Goal: Information Seeking & Learning: Get advice/opinions

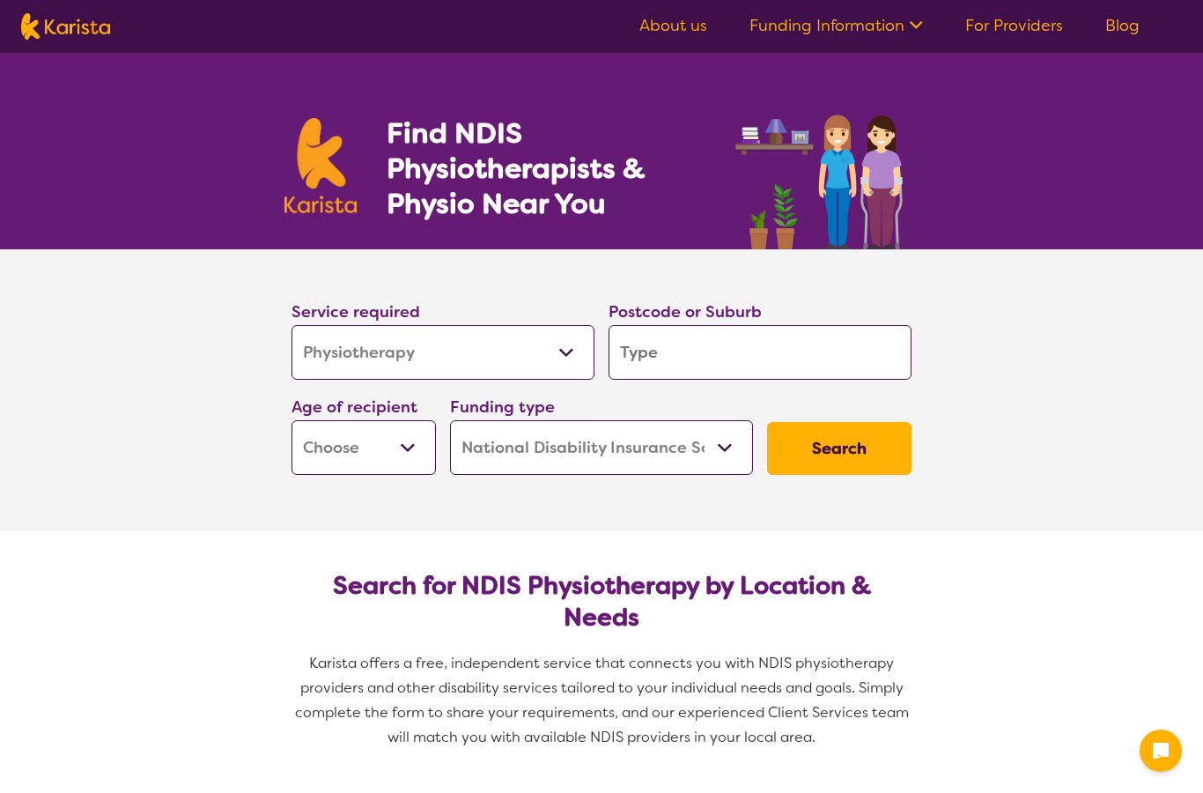
select select "Physiotherapy"
select select "NDIS"
select select "Physiotherapy"
select select "NDIS"
click at [677, 344] on input "search" at bounding box center [760, 352] width 303 height 55
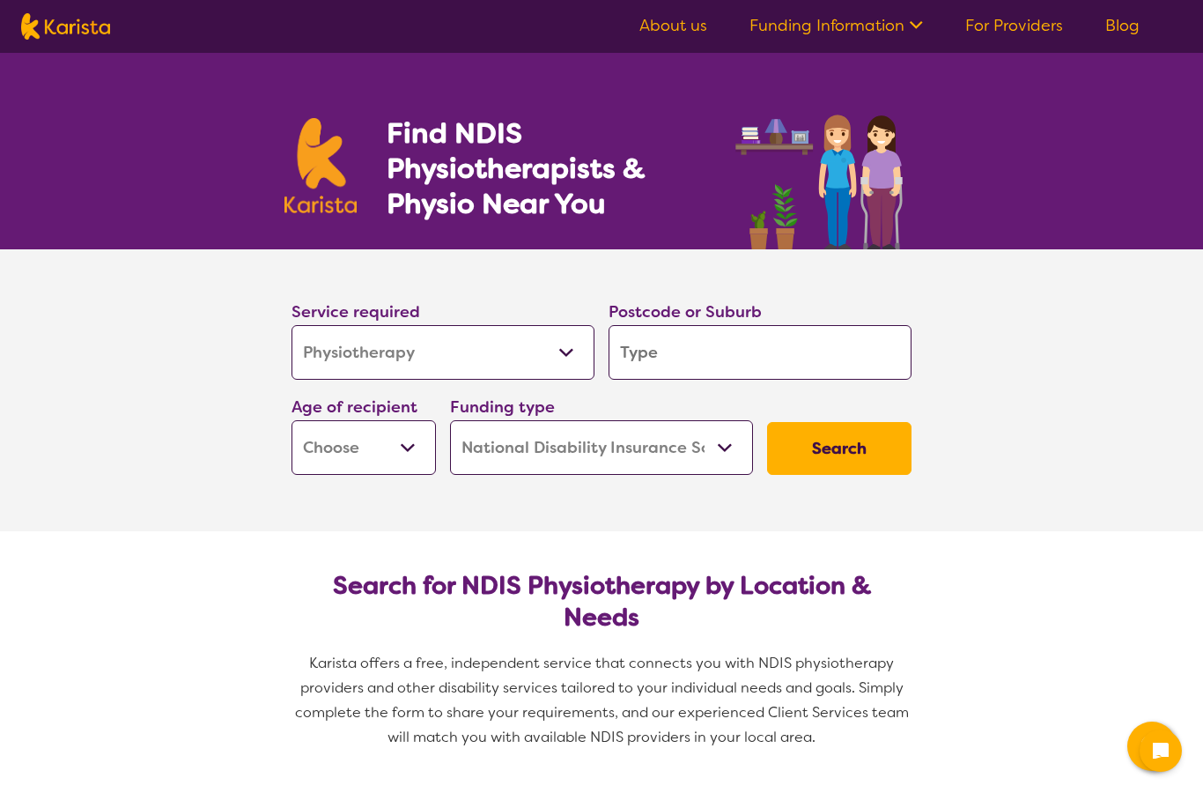
type input "2"
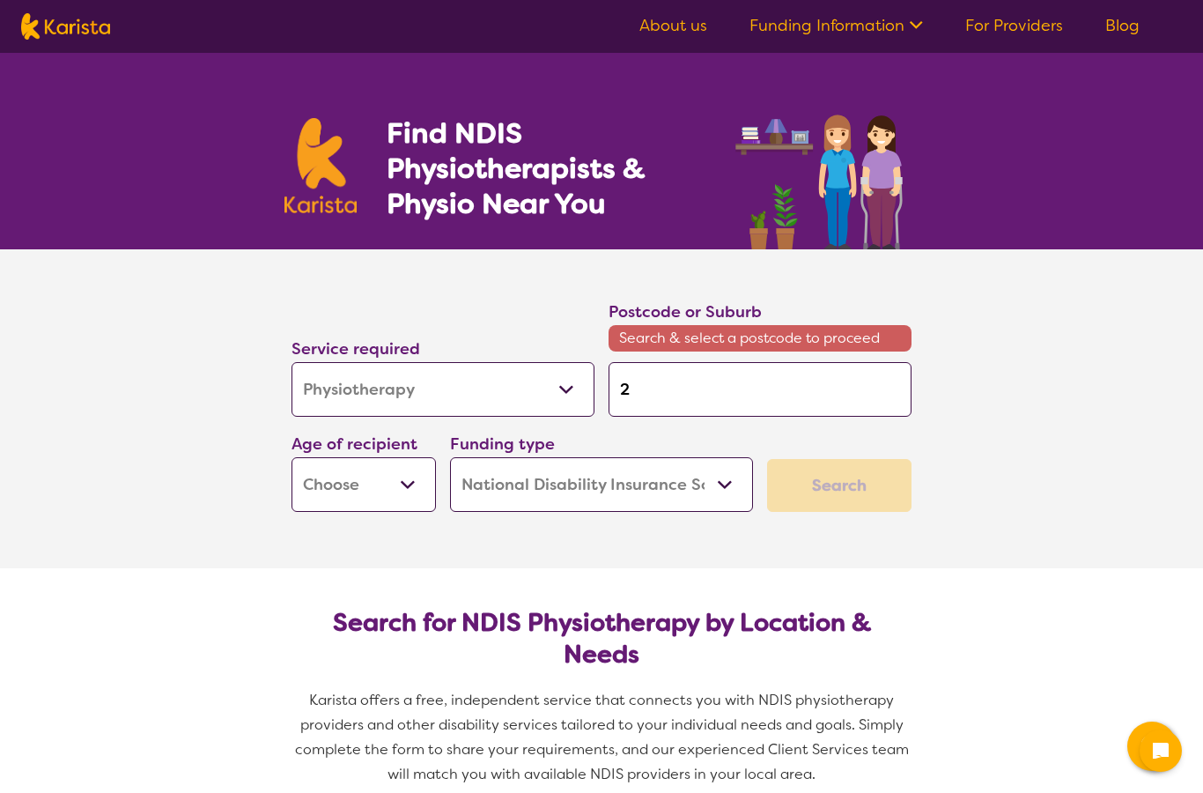
type input "22"
type input "226"
type input "2260"
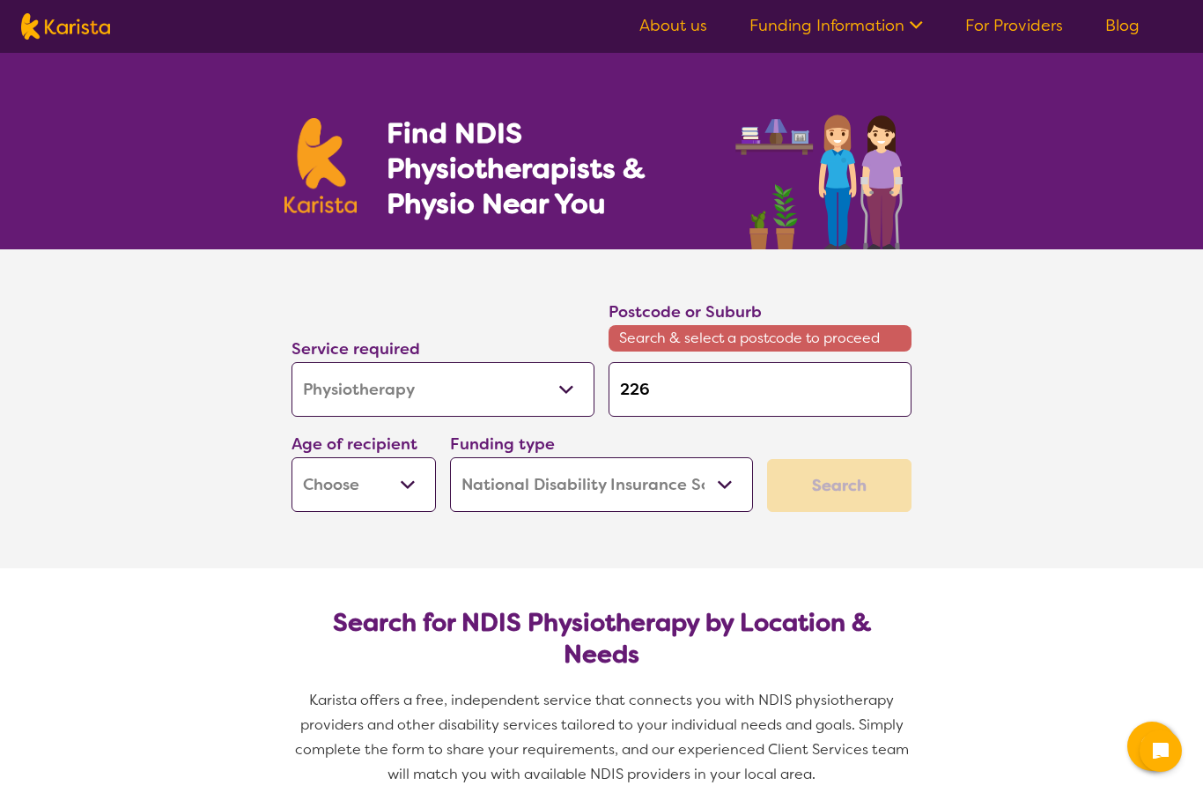
type input "2260"
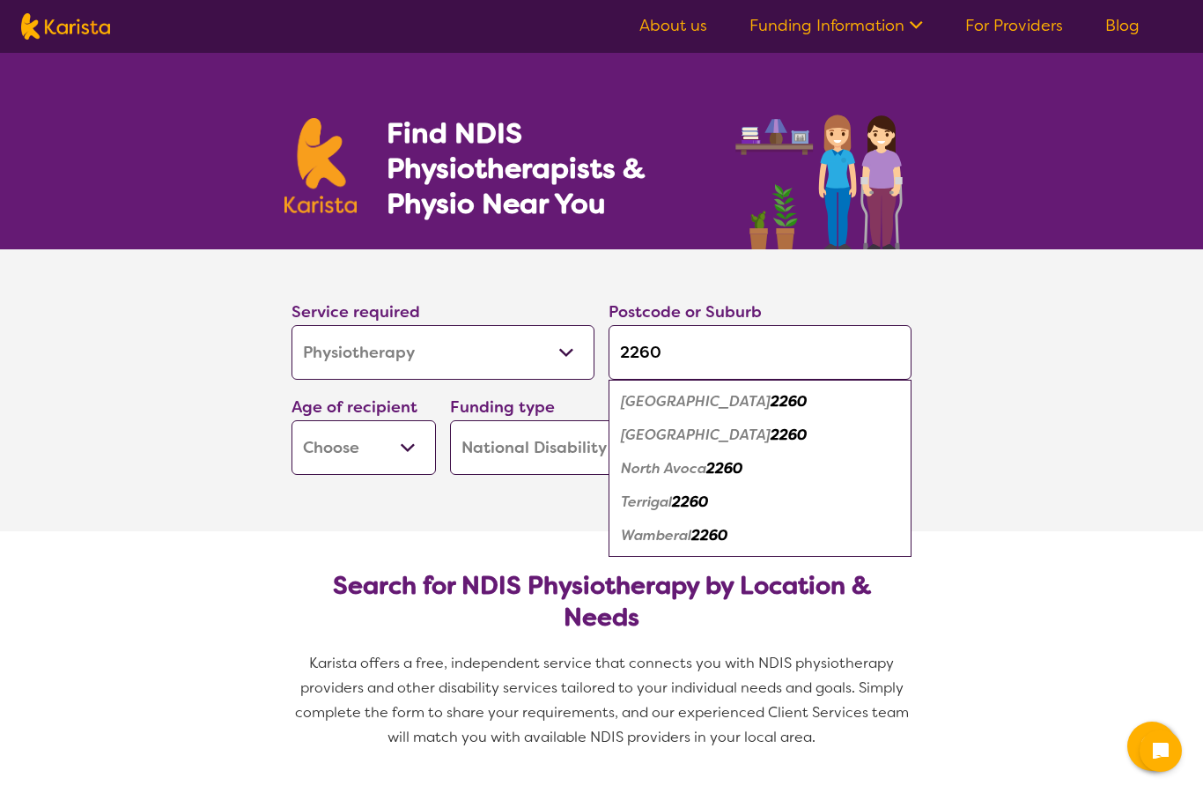
type input "2260"
click at [656, 501] on em "Terrigal" at bounding box center [646, 501] width 51 height 18
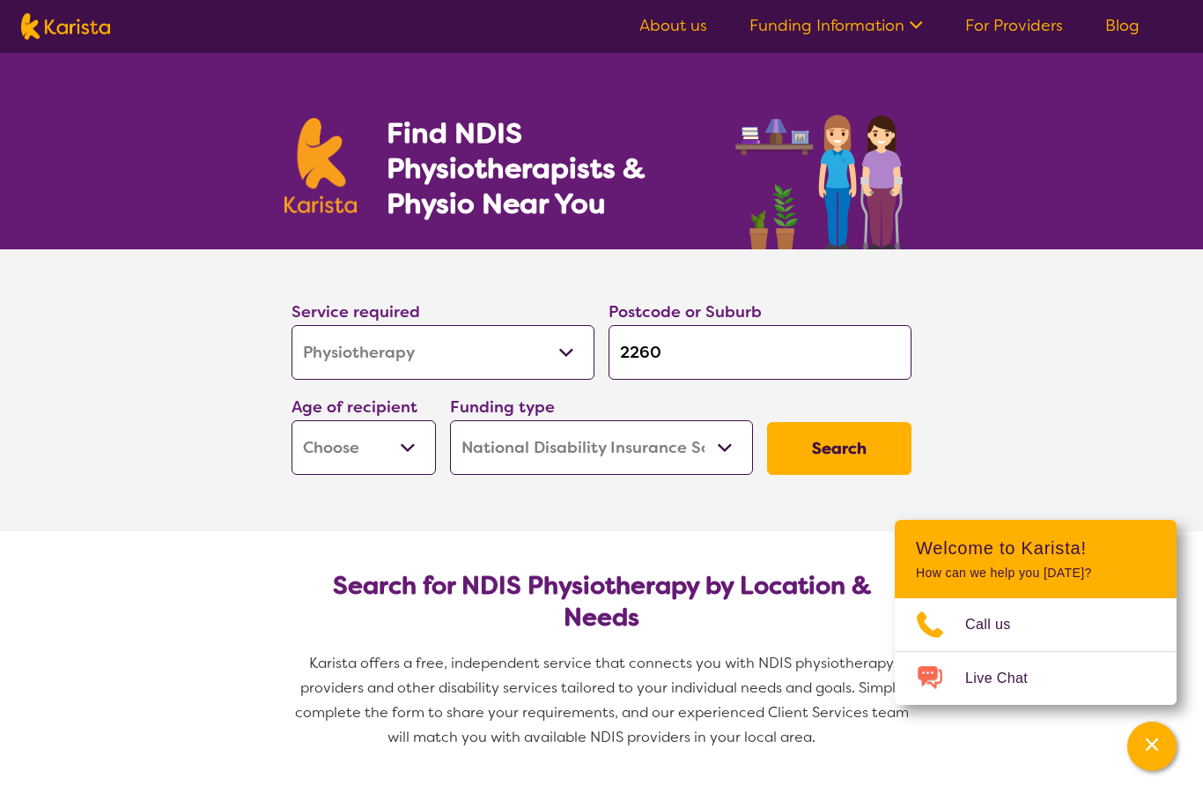
click at [340, 462] on select "Early Childhood - 0 to 9 Child - 10 to 11 Adolescent - 12 to 17 Adult - 18 to 6…" at bounding box center [364, 447] width 144 height 55
select select "EC"
click at [555, 449] on select "Home Care Package (HCP) National Disability Insurance Scheme (NDIS) I don't know" at bounding box center [601, 447] width 303 height 55
click at [840, 450] on button "Search" at bounding box center [839, 448] width 144 height 53
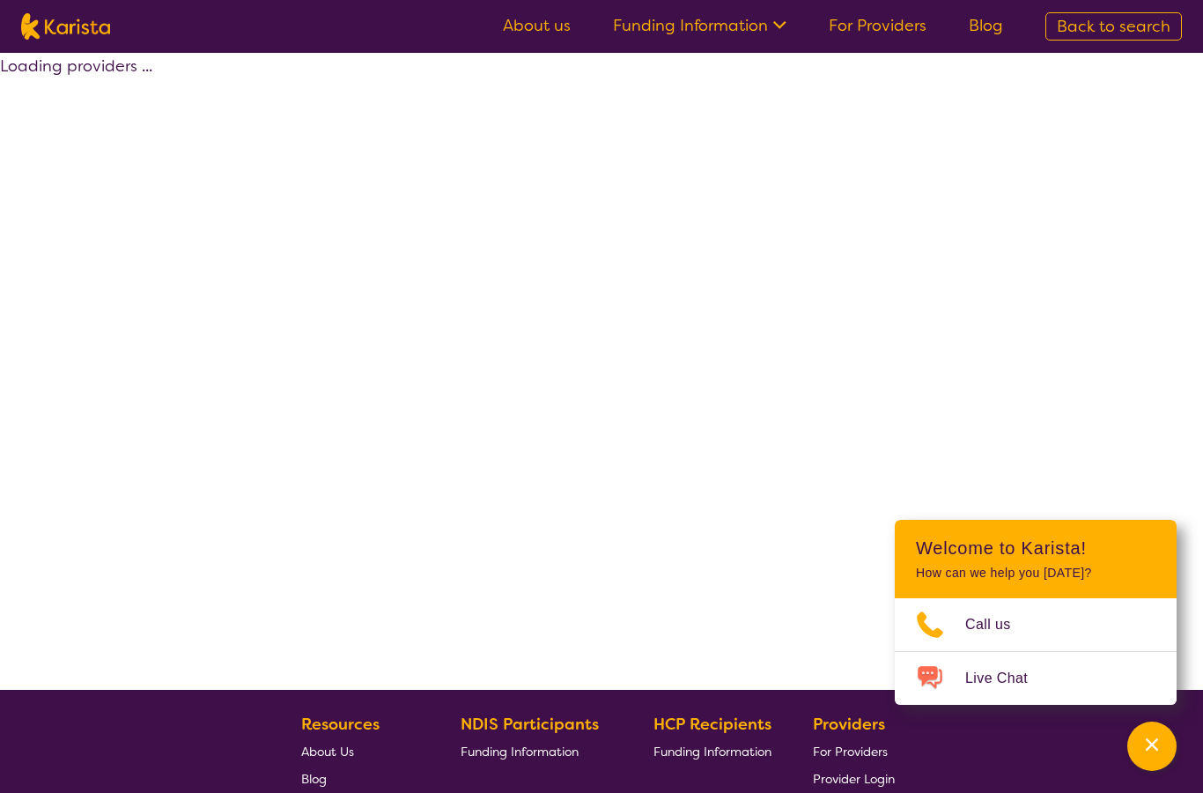
select select "by_score"
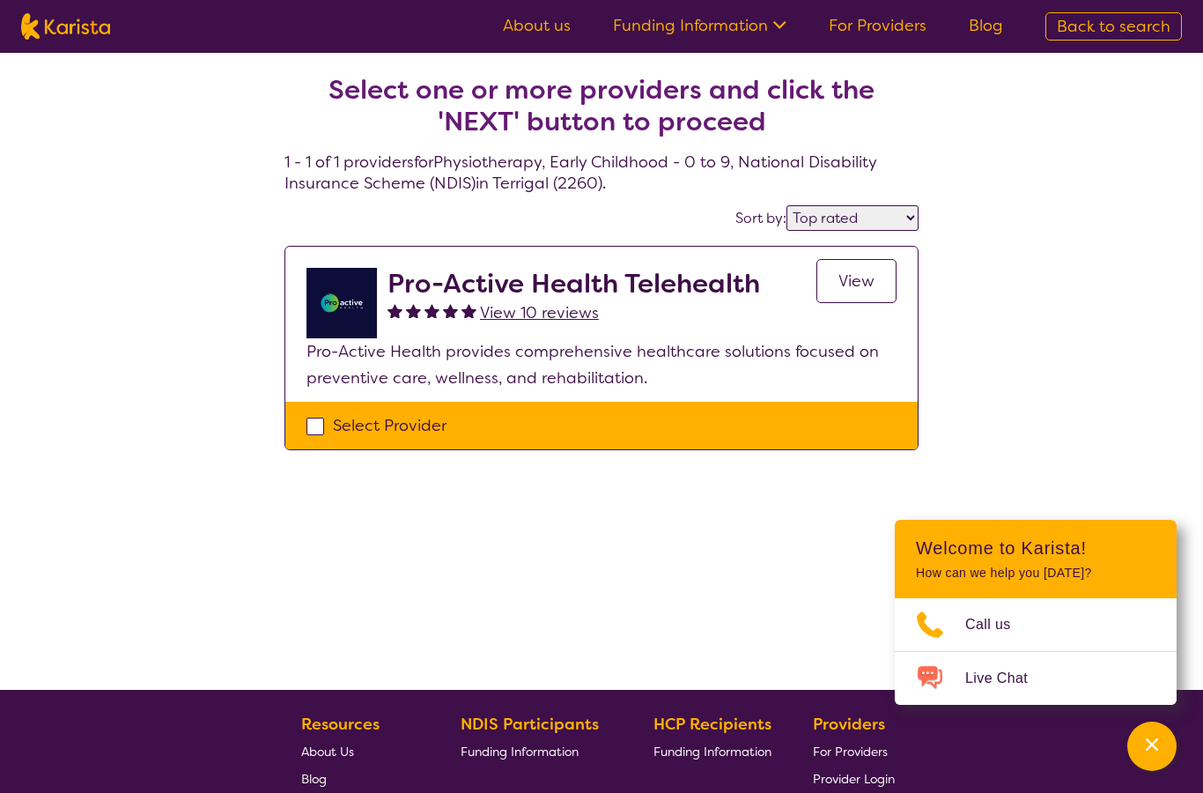
click at [470, 306] on img at bounding box center [469, 310] width 15 height 15
click at [359, 434] on div "Select Provider" at bounding box center [602, 425] width 590 height 26
checkbox input "true"
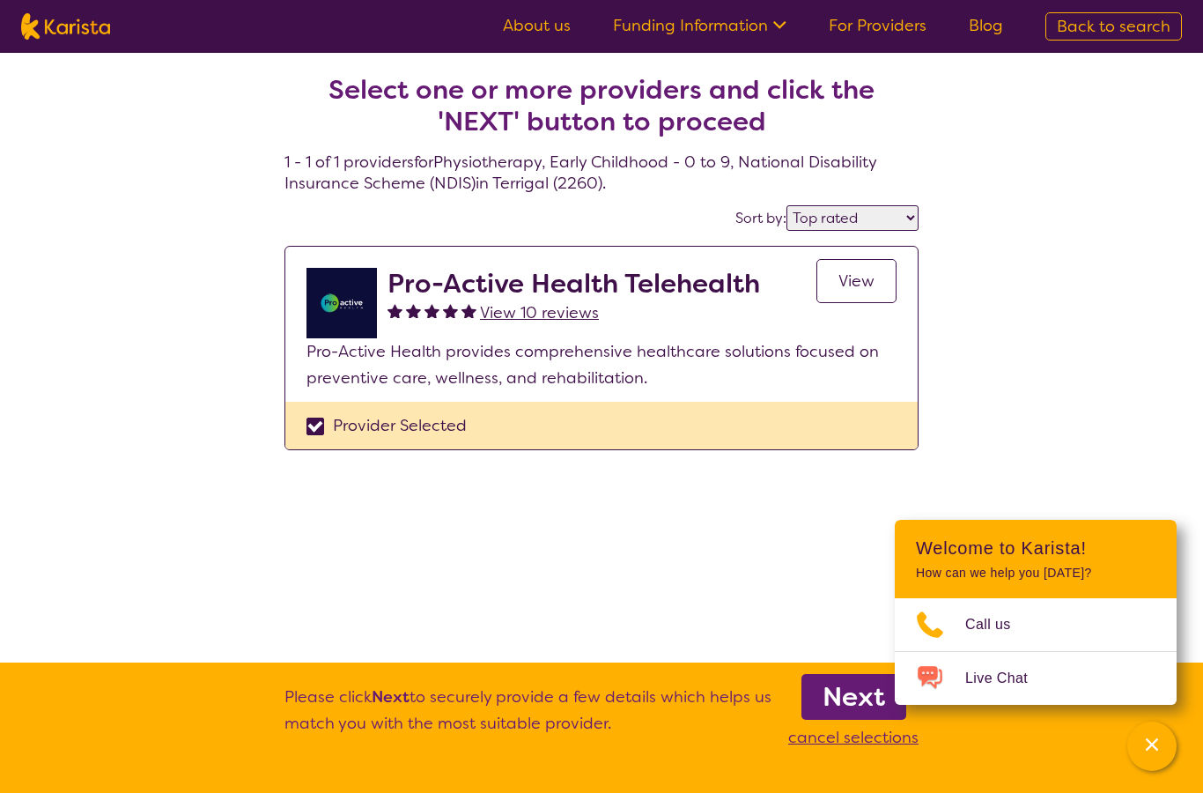
click at [816, 704] on link "Next" at bounding box center [854, 697] width 105 height 46
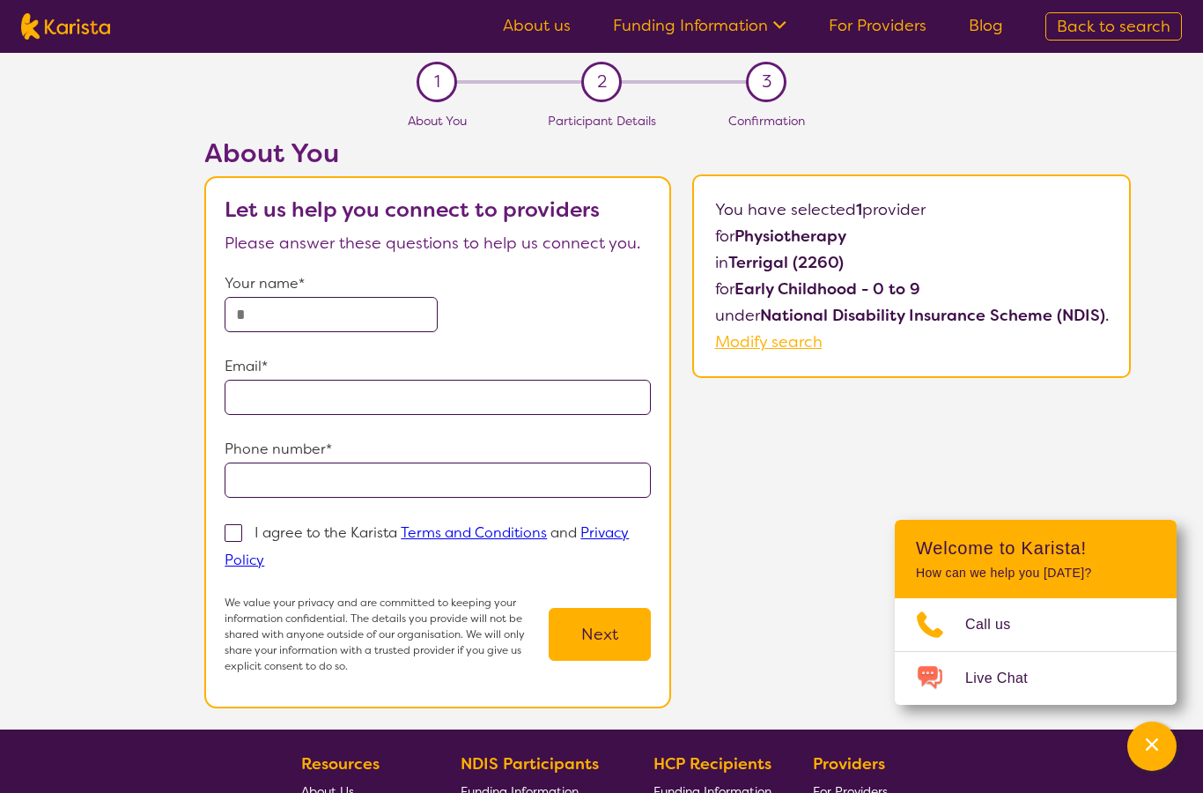
select select "by_score"
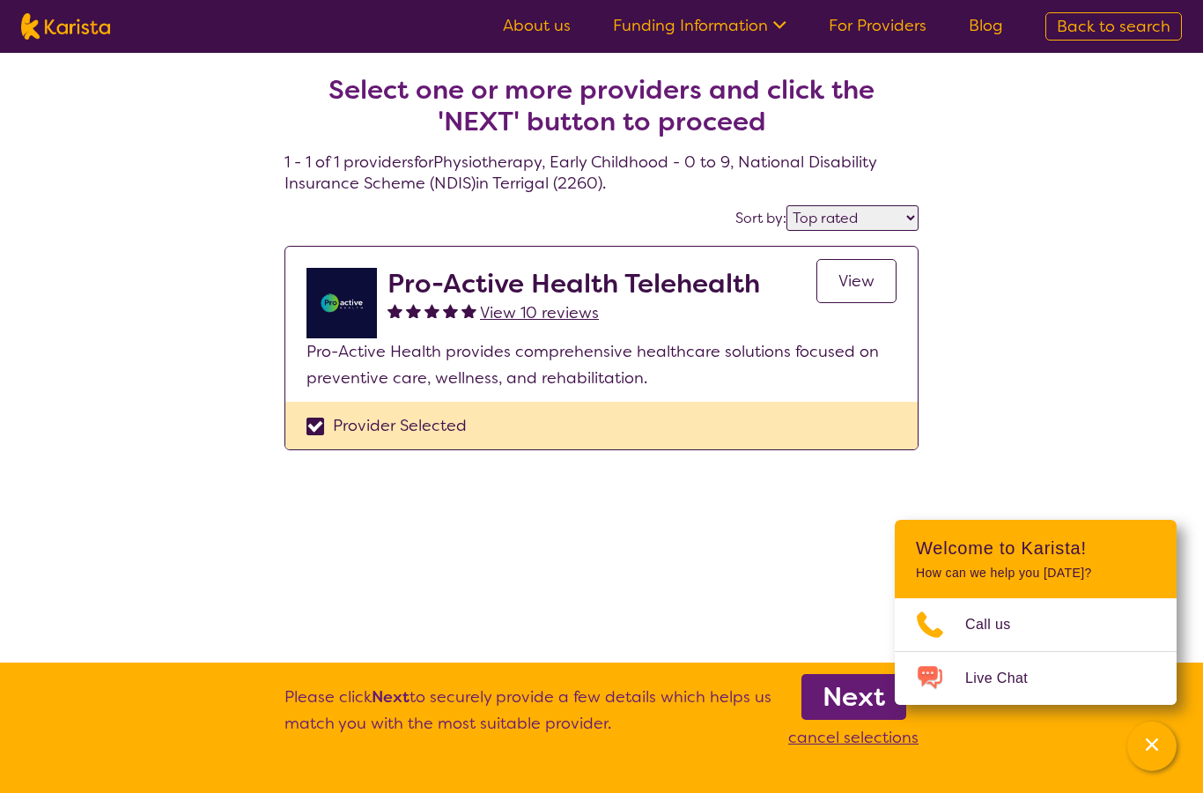
select select "Physiotherapy"
select select "EC"
select select "NDIS"
select select "Physiotherapy"
select select "EC"
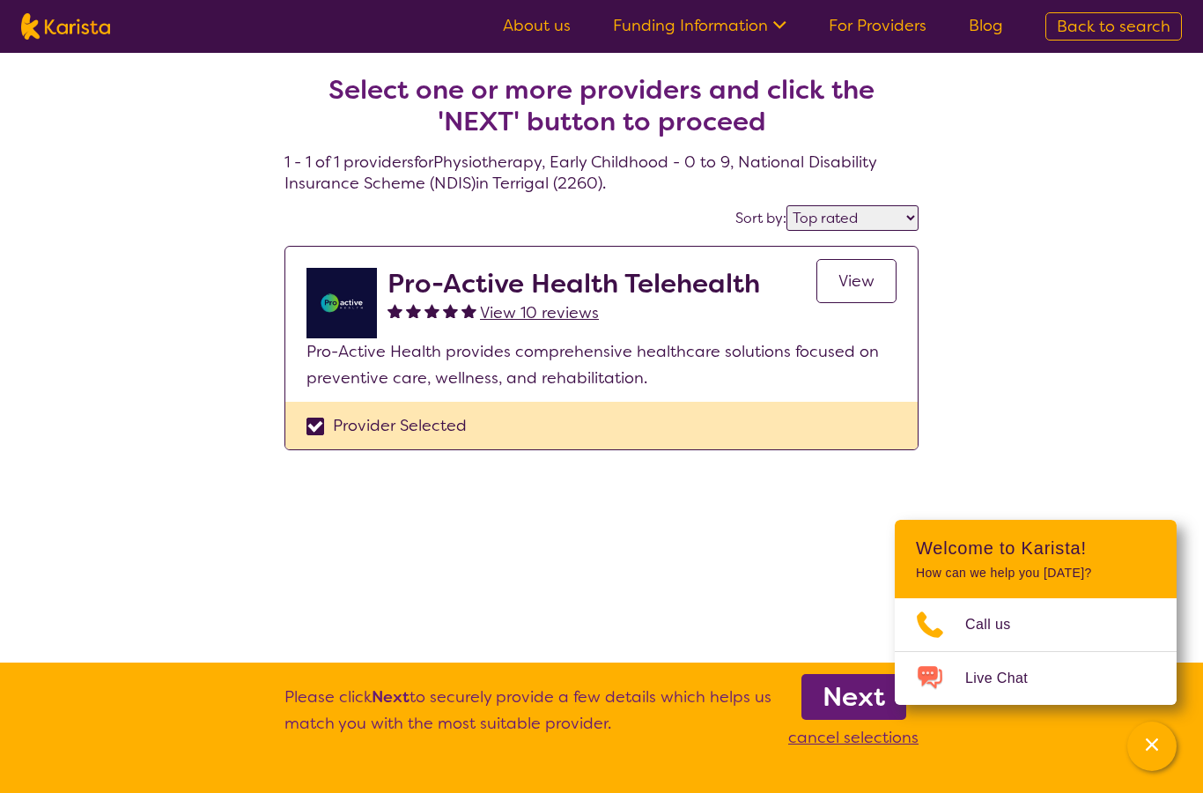
select select "NDIS"
